Goal: Task Accomplishment & Management: Use online tool/utility

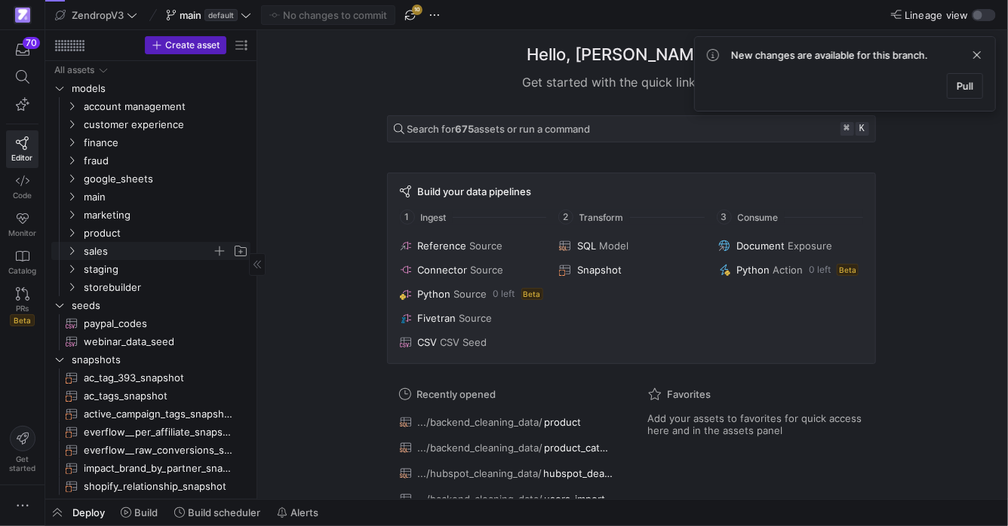
click at [74, 251] on icon "Press SPACE to select this row." at bounding box center [71, 251] width 11 height 9
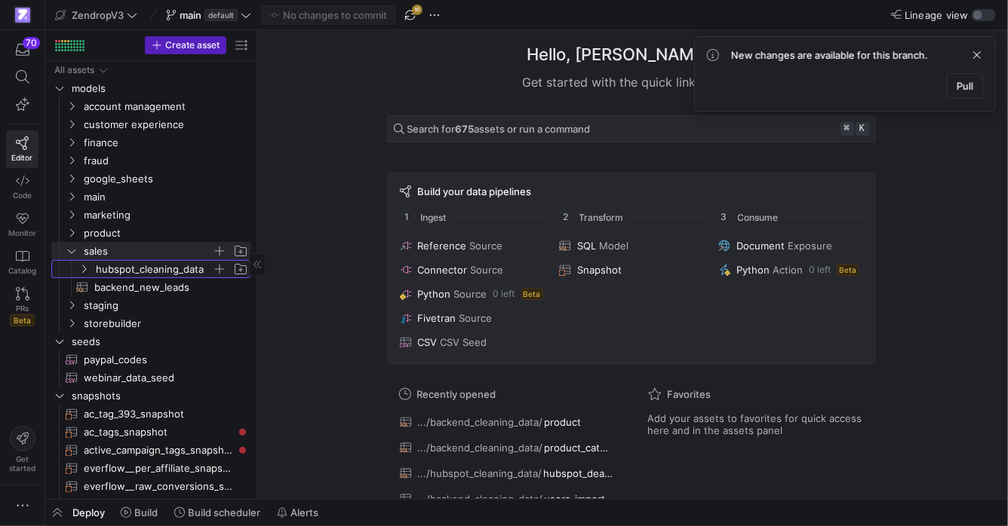
click at [149, 272] on span "hubspot_cleaning_data" at bounding box center [154, 269] width 116 height 17
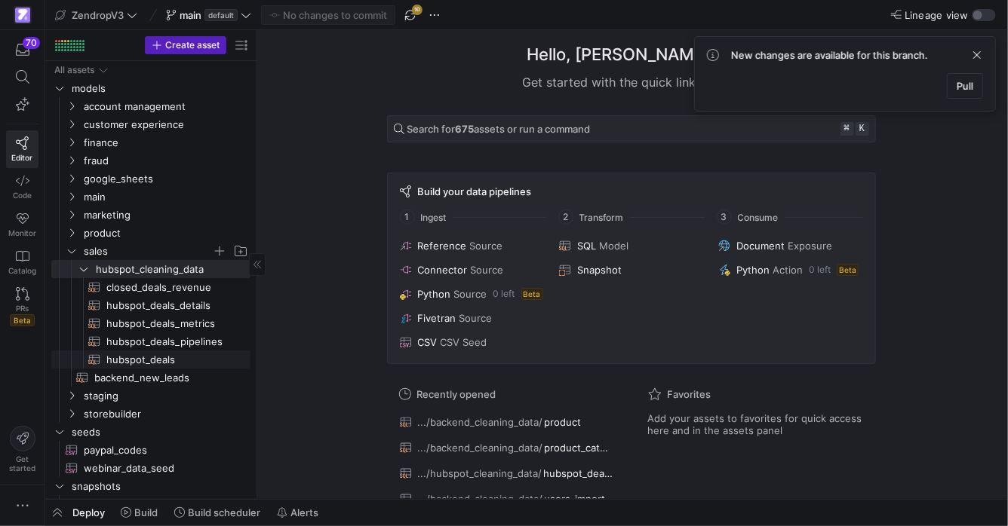
click at [152, 363] on span "hubspot_deals​​​​​​​​​​" at bounding box center [169, 359] width 127 height 17
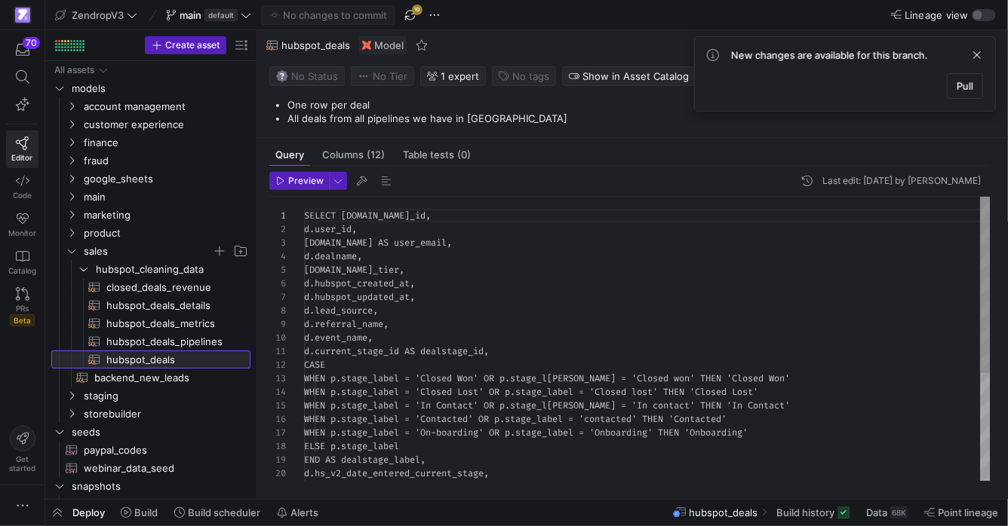
scroll to position [136, 0]
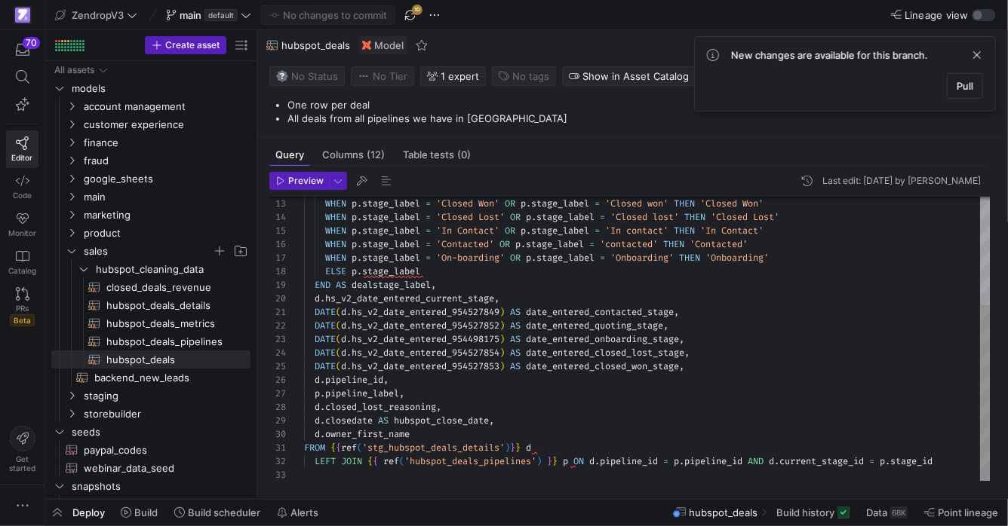
click at [406, 300] on div "WHEN p . stage_label = 'Closed Won' OR p . stage_label = 'Closed won' THEN 'Clo…" at bounding box center [647, 252] width 686 height 460
type textarea "ASE WHEN p.stage_label = 'Closed Won' OR p.stage_label = 'Closed won' THEN 'Clo…"
click at [405, 300] on span "hs_v2_date_entered_current_stage" at bounding box center [409, 299] width 169 height 12
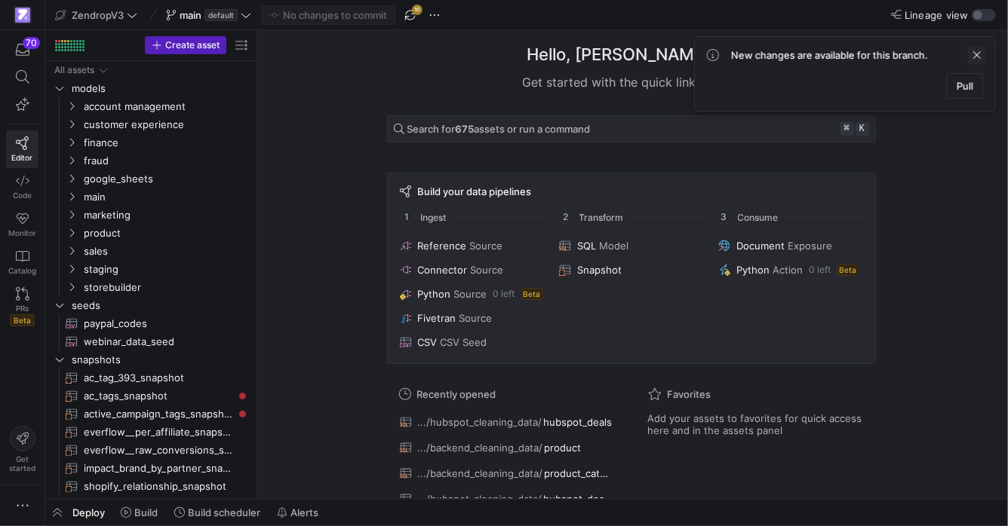
click at [983, 58] on span at bounding box center [977, 55] width 18 height 18
click at [409, 17] on span "button" at bounding box center [410, 15] width 18 height 18
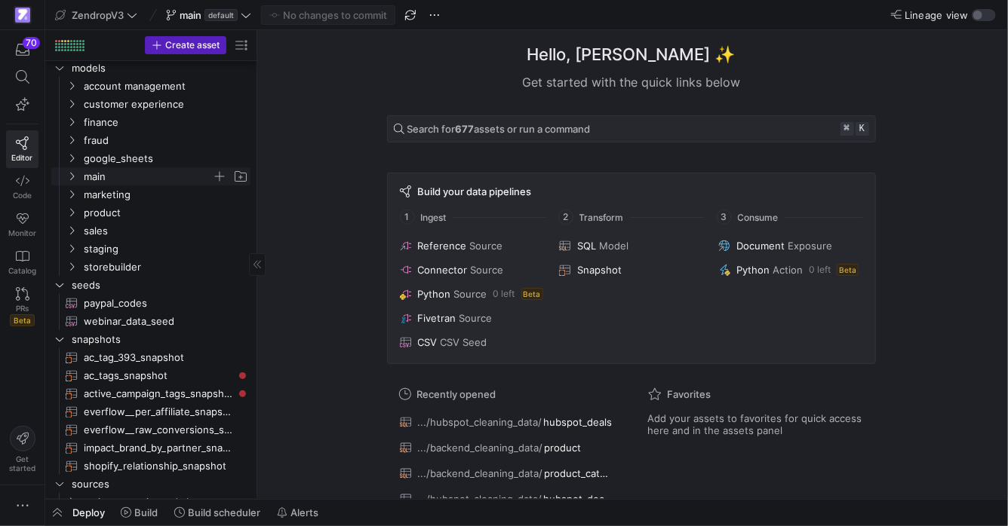
click at [72, 180] on icon "Press SPACE to select this row." at bounding box center [71, 176] width 11 height 9
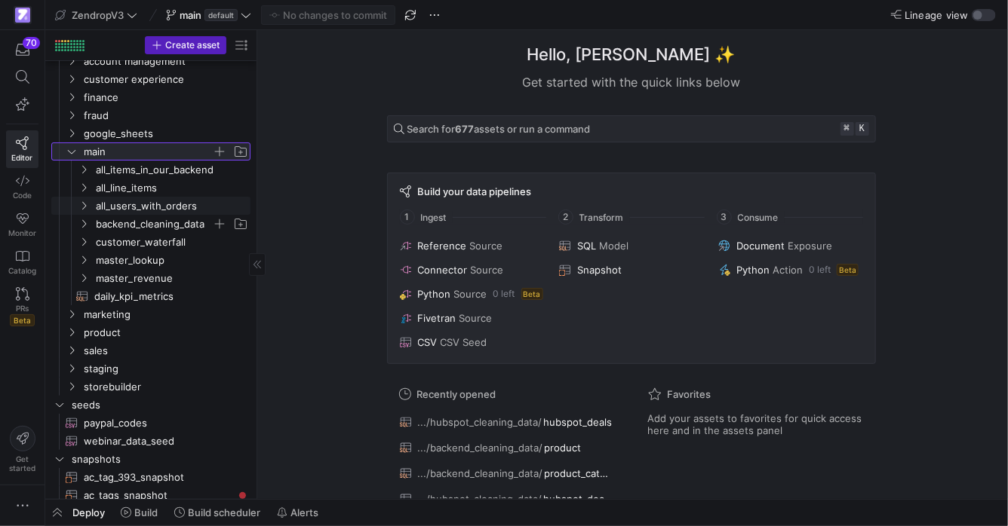
scroll to position [51, 0]
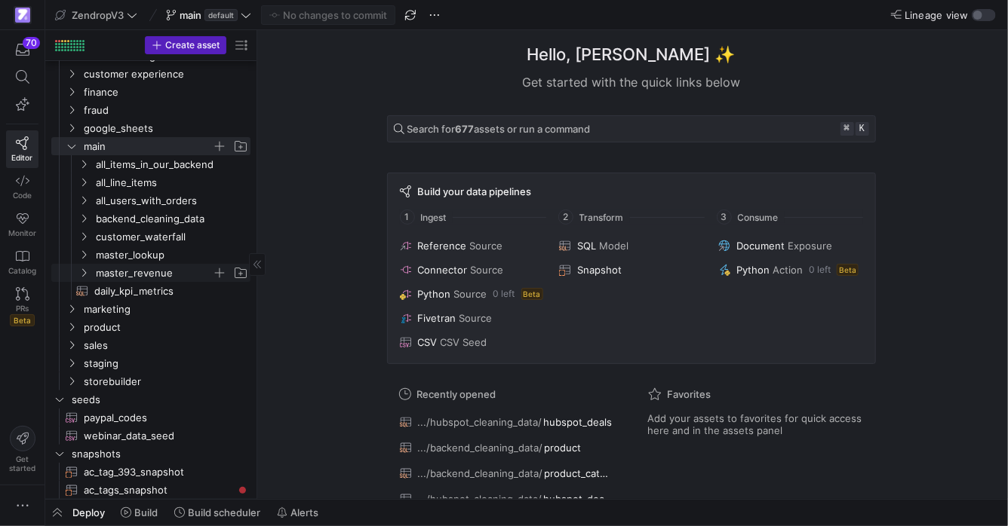
click at [84, 271] on icon "Press SPACE to select this row." at bounding box center [84, 273] width 4 height 8
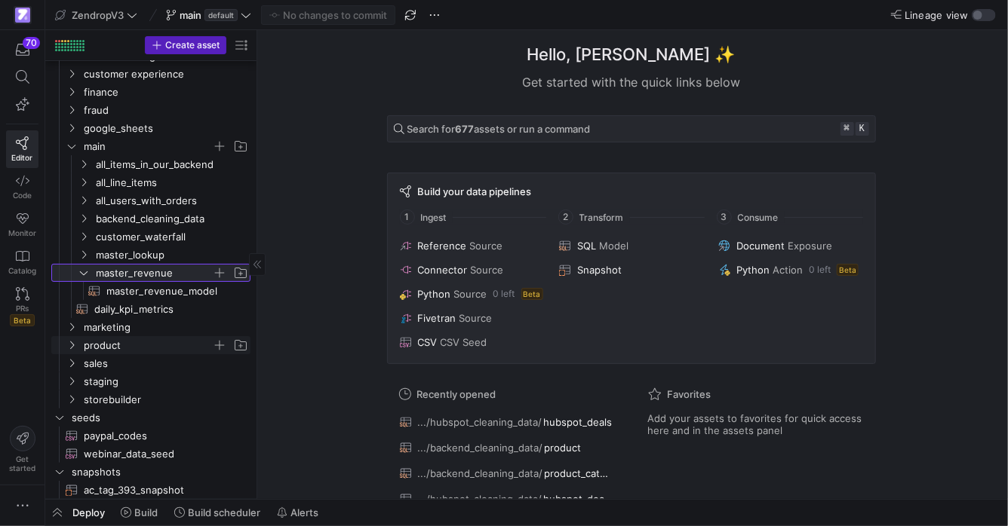
scroll to position [139, 0]
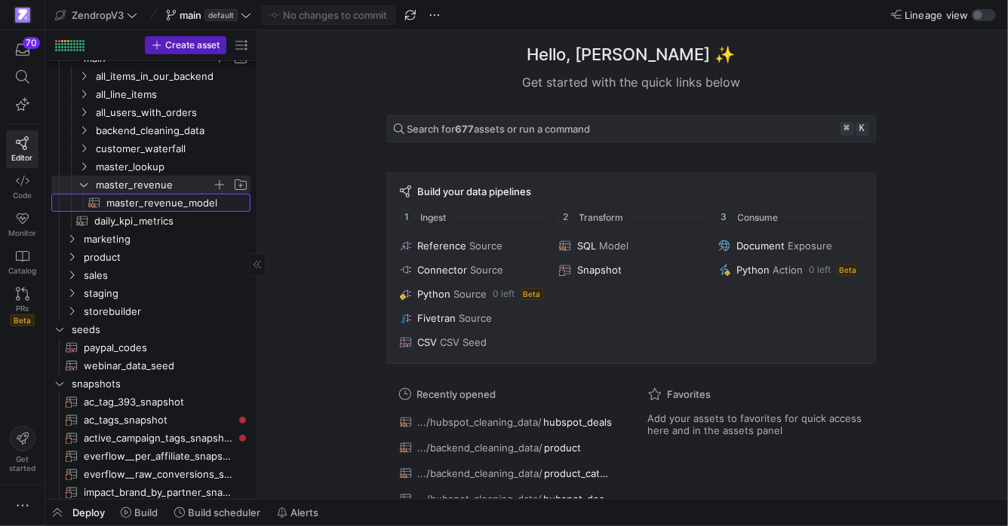
click at [133, 195] on span "master_revenue_model​​​​​​​​​​" at bounding box center [169, 203] width 127 height 17
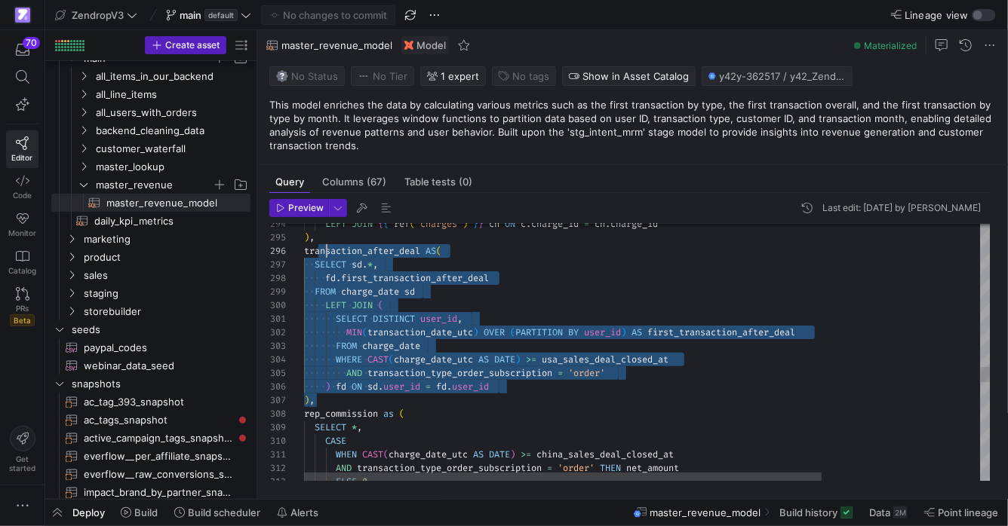
scroll to position [68, 0]
drag, startPoint x: 309, startPoint y: 403, endPoint x: 291, endPoint y: 256, distance: 147.4
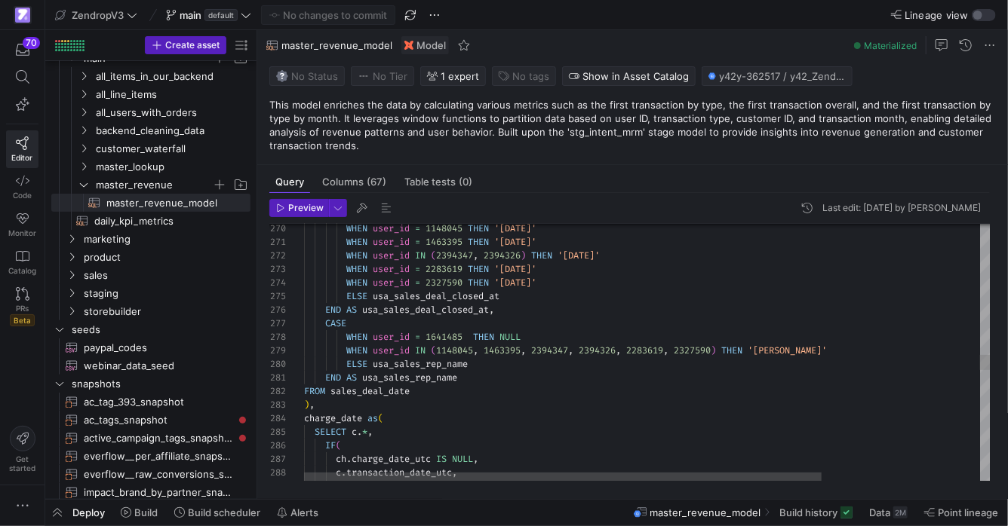
click at [372, 394] on div "WHEN user_id = 1148045 THEN '[DATE]' WHEN user_id = 1463395 THEN '[DATE]' WHEN …" at bounding box center [751, 71] width 895 height 7026
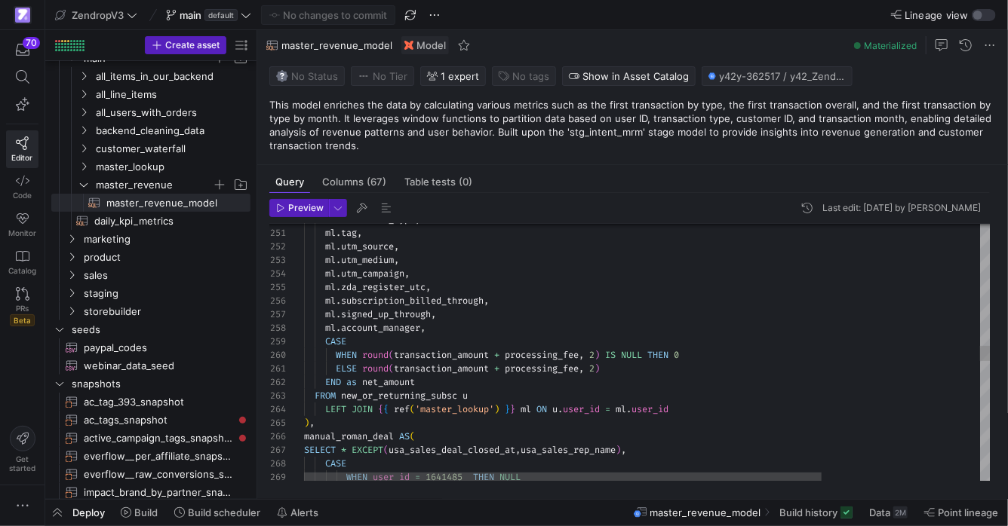
type textarea "ELSE round(transaction_amount + processing_fee, 2) END as net_amount FROM new_o…"
click at [391, 396] on div "ml . utm_medium , ml . utm_source , ml . tag , ml . affiliate_type , ml . utm_c…" at bounding box center [751, 333] width 895 height 7026
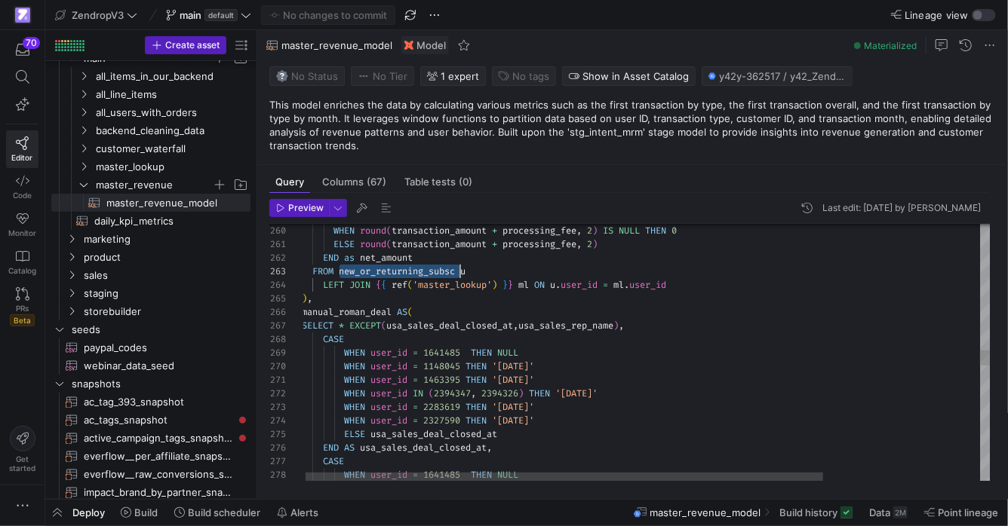
click at [448, 327] on div "LEFT JOIN { { ref ( 'master_lookup' ) } } ml ON u . user_id = ml . user_id ) , …" at bounding box center [749, 209] width 895 height 7026
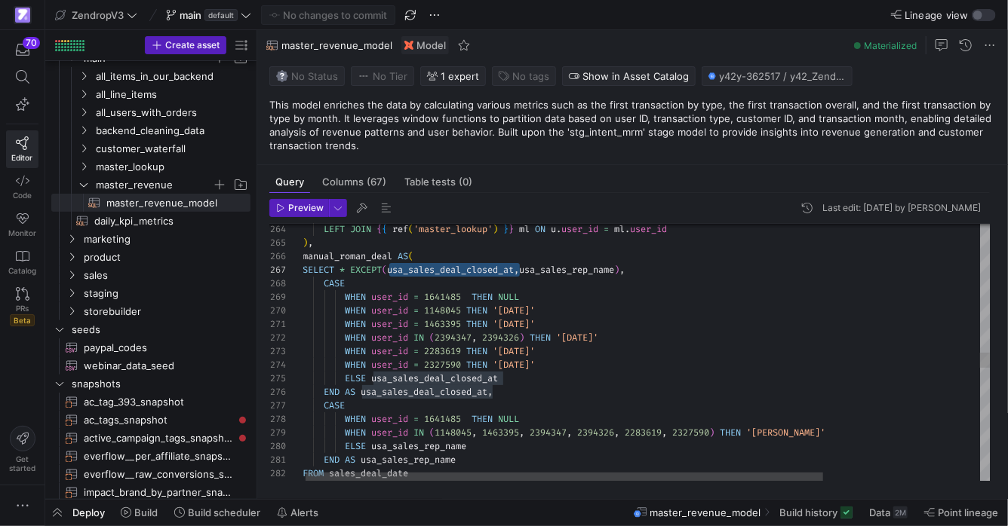
click at [462, 272] on div "LEFT JOIN { { ref ( 'master_lookup' ) } } ml ON u . user_id = ml . user_id ) , …" at bounding box center [749, 153] width 895 height 7026
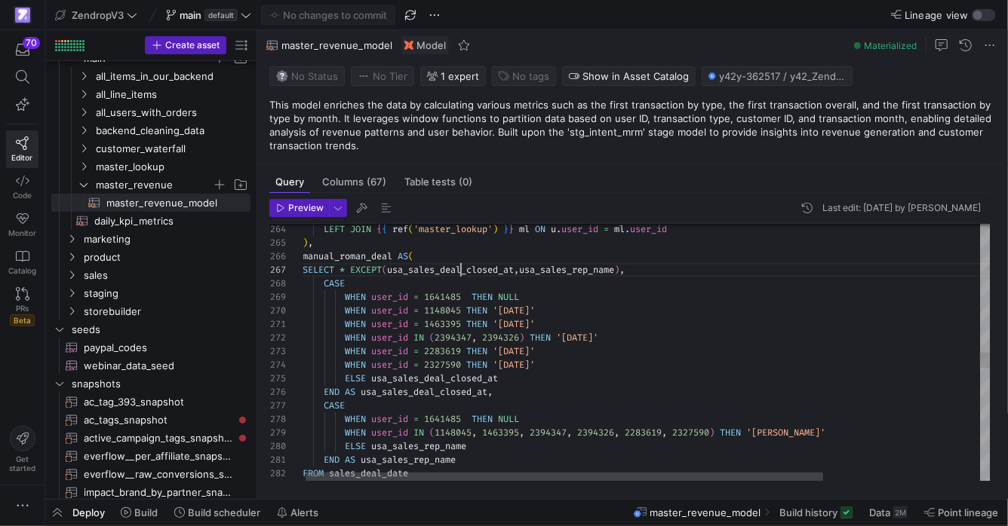
click at [462, 272] on div "LEFT JOIN { { ref ( 'master_lookup' ) } } ml ON u . user_id = ml . user_id ) , …" at bounding box center [749, 153] width 895 height 7026
